Goal: Task Accomplishment & Management: Use online tool/utility

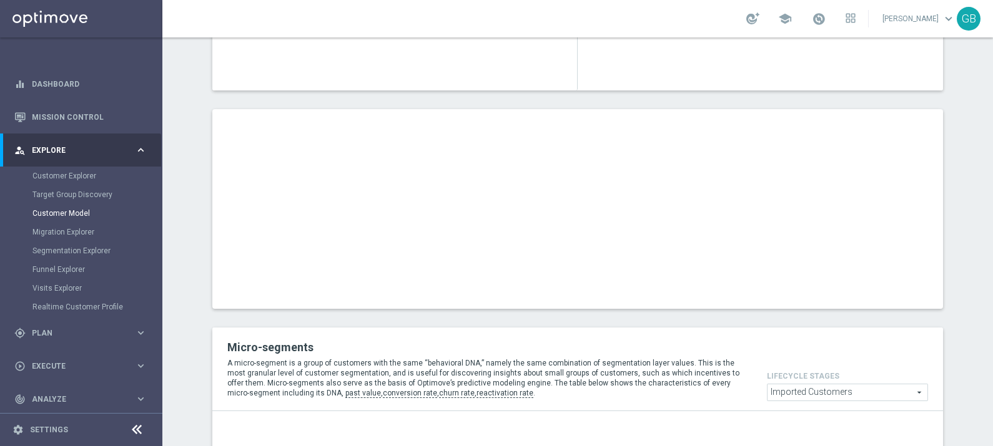
scroll to position [382, 0]
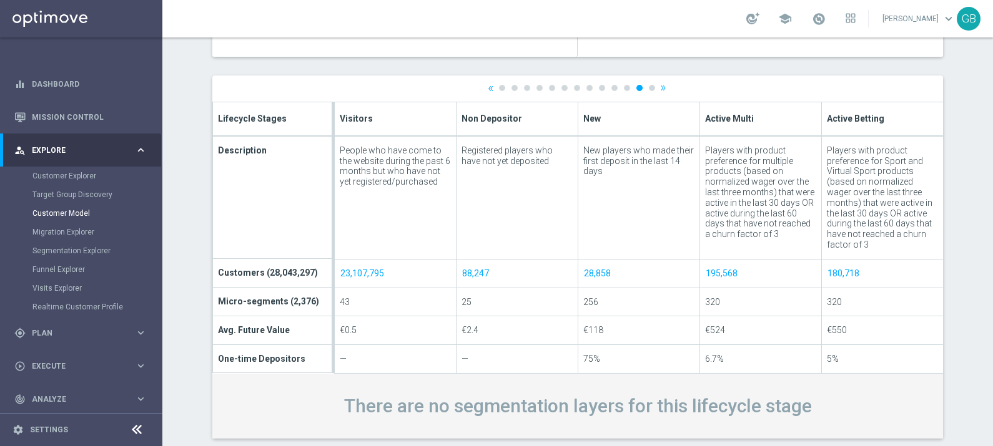
scroll to position [420, 0]
click at [71, 330] on span "Plan" at bounding box center [83, 333] width 103 height 7
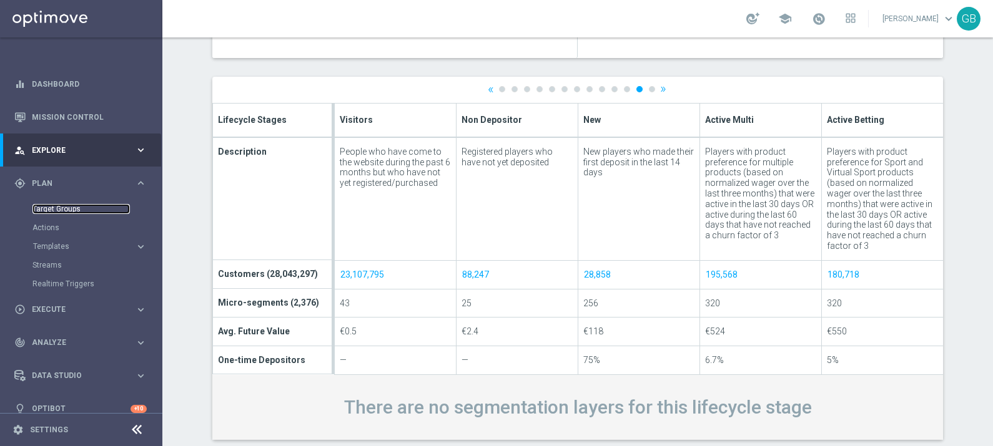
click at [64, 208] on link "Target Groups" at bounding box center [80, 209] width 97 height 10
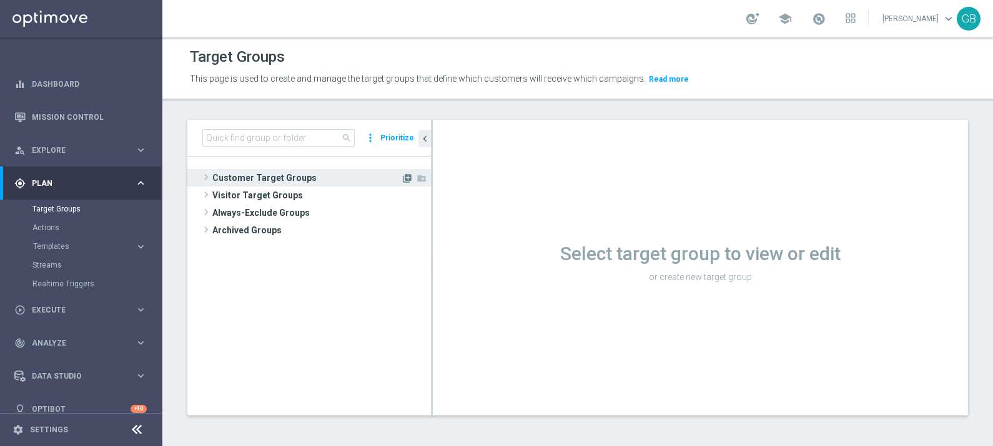
click at [408, 177] on icon "library_add" at bounding box center [407, 179] width 10 height 10
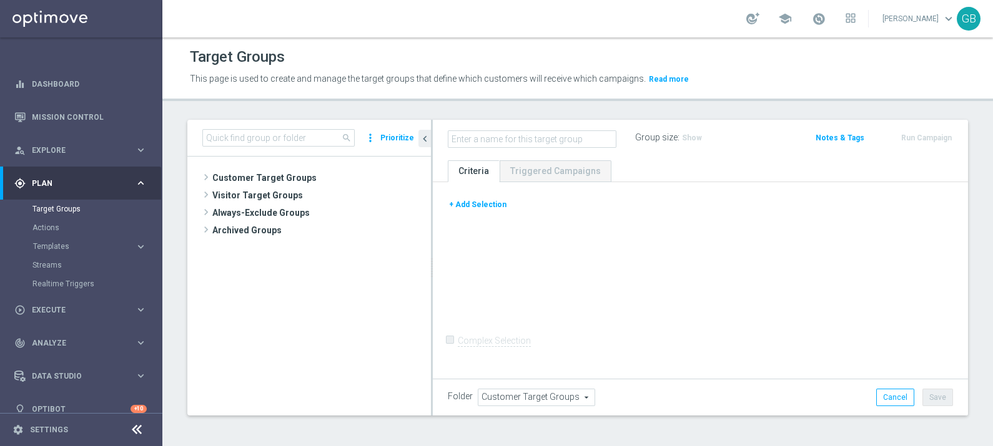
click at [481, 199] on button "+ Add Selection" at bounding box center [478, 205] width 60 height 14
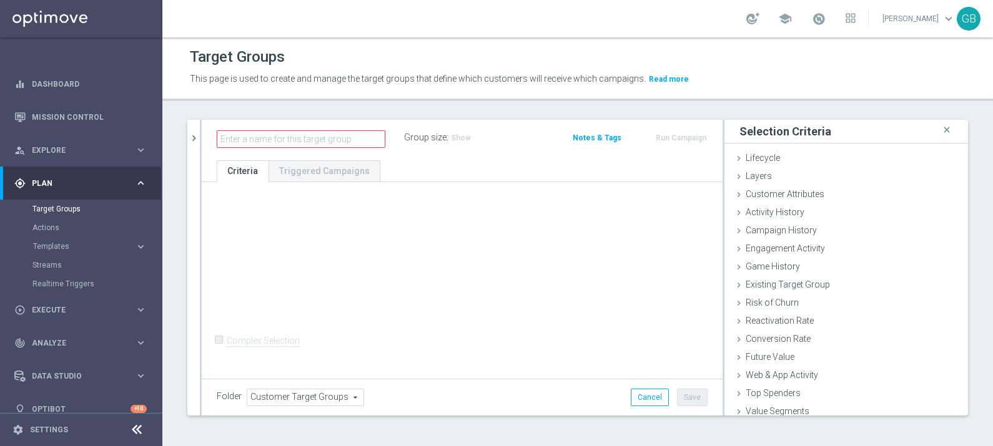
click at [481, 205] on div "+ Add Selection" at bounding box center [461, 203] width 509 height 10
click at [771, 189] on span "Customer Attributes" at bounding box center [784, 194] width 79 height 10
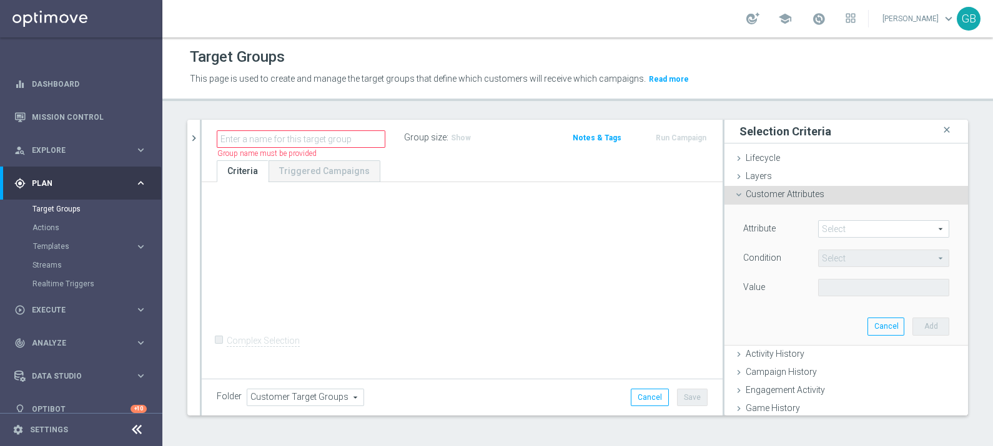
click at [868, 231] on span at bounding box center [884, 229] width 130 height 16
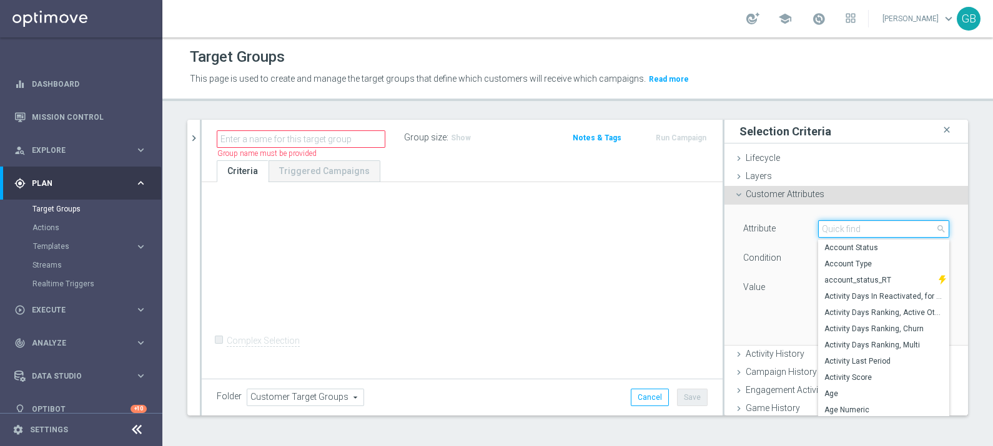
click at [868, 231] on input "search" at bounding box center [883, 228] width 131 height 17
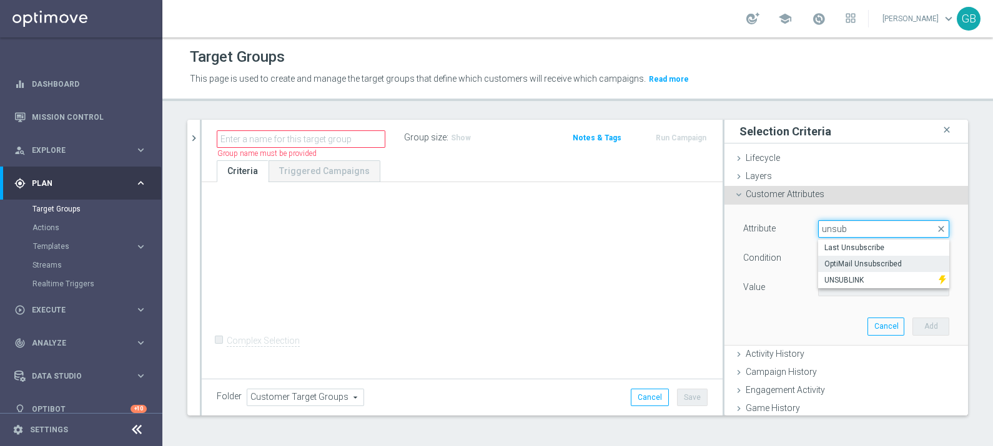
type input "unsub"
click at [865, 262] on span "OptiMail Unsubscribed" at bounding box center [883, 264] width 119 height 10
type input "OptiMail Unsubscribed"
type input "Equals"
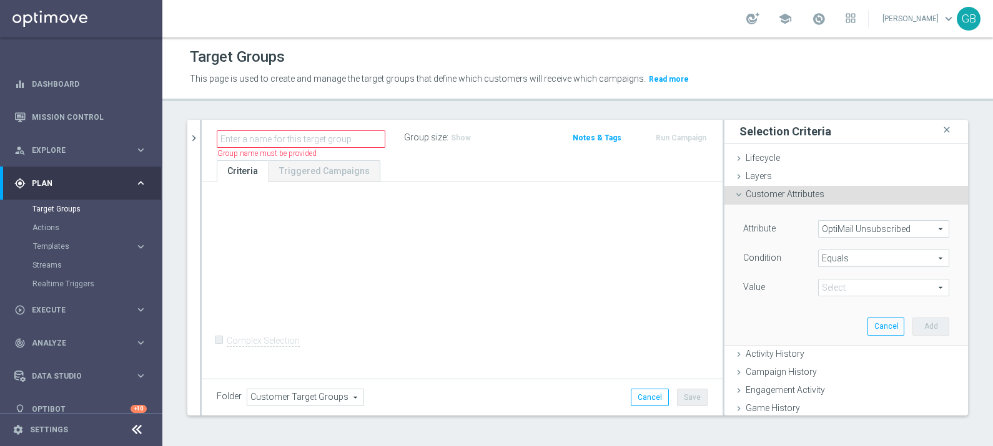
click at [849, 286] on span at bounding box center [884, 288] width 130 height 16
click at [9, 215] on section "Target Groups Actions Templates keyboard_arrow_right Optimail OptiMobile In-App…" at bounding box center [80, 247] width 161 height 94
click at [51, 144] on div "person_search Explore keyboard_arrow_right" at bounding box center [80, 150] width 161 height 33
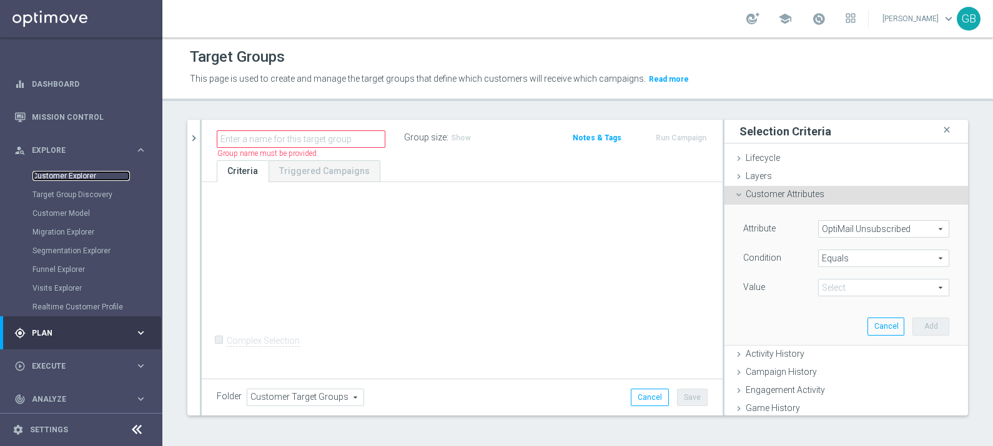
click at [67, 172] on link "Customer Explorer" at bounding box center [80, 176] width 97 height 10
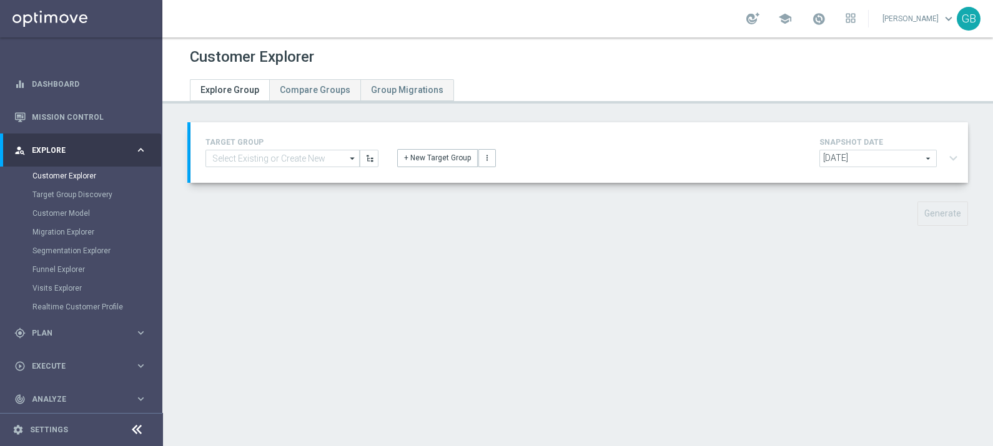
click at [957, 263] on div "Customer Explorer Explore Group Compare Groups Group Migrations TARGET GROUP ar…" at bounding box center [577, 241] width 830 height 409
click at [898, 156] on span "[DATE]" at bounding box center [878, 158] width 116 height 16
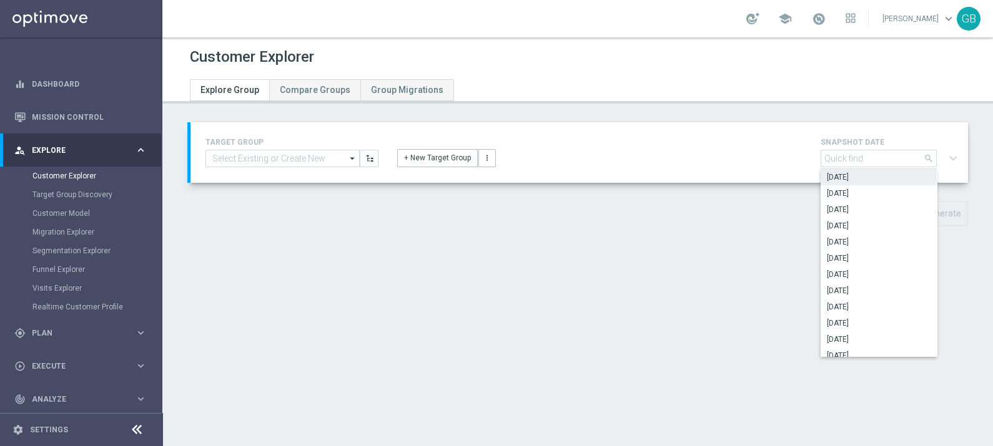
click at [722, 268] on div "Customer Explorer Explore Group Compare Groups Group Migrations TARGET GROUP ar…" at bounding box center [577, 241] width 830 height 409
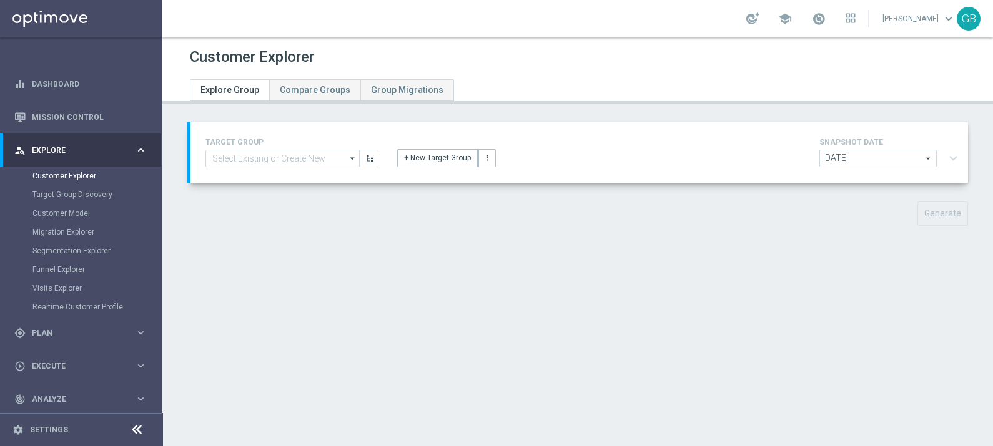
click at [896, 159] on span "[DATE]" at bounding box center [878, 158] width 116 height 16
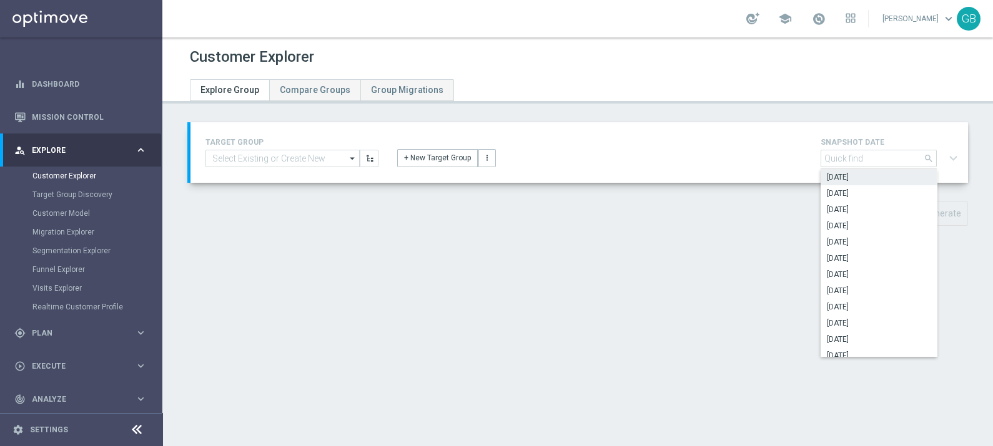
click at [649, 348] on div "Customer Explorer Explore Group Compare Groups Group Migrations TARGET GROUP ar…" at bounding box center [577, 241] width 830 height 409
